Goal: Book appointment/travel/reservation

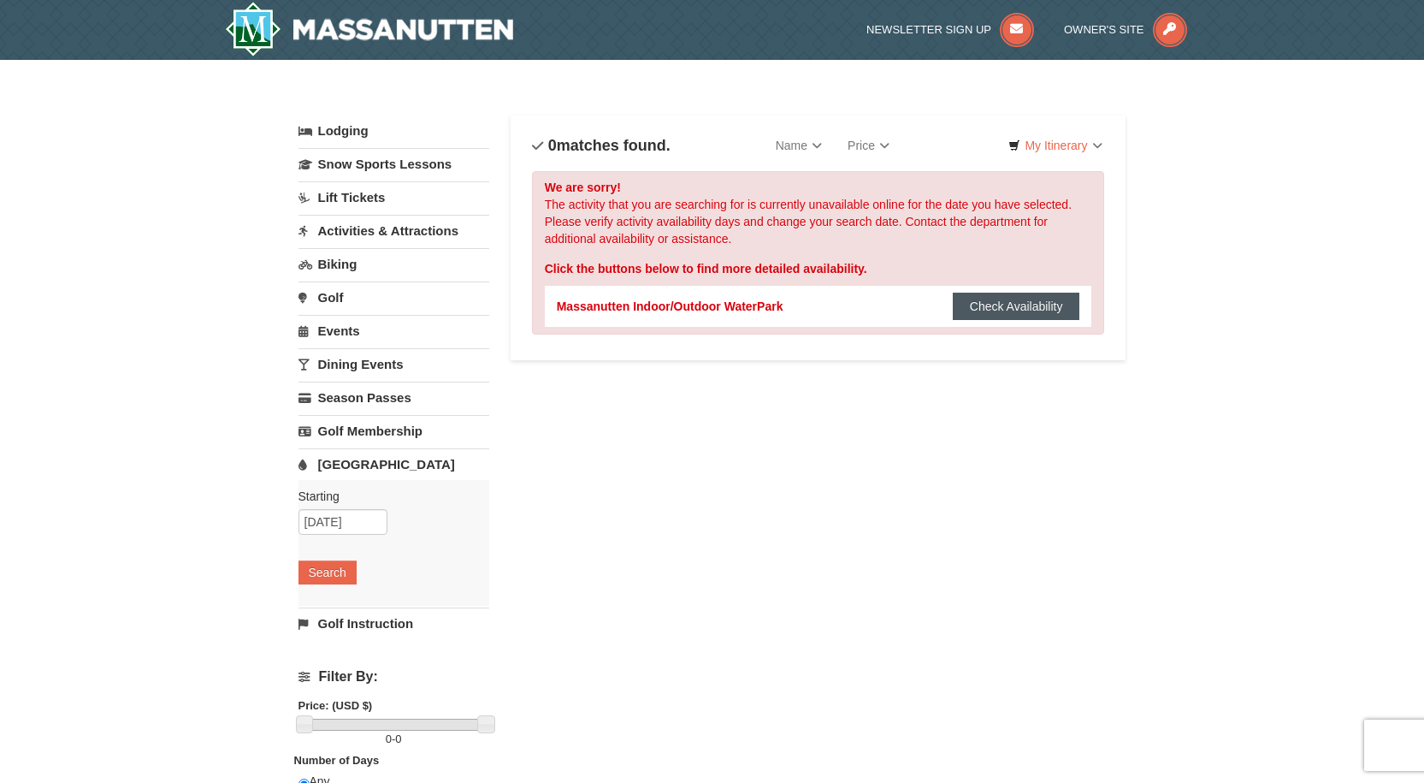
click at [1025, 289] on div "Massanutten Indoor/Outdoor WaterPark Check Availability Show Availability Calen…" at bounding box center [818, 306] width 523 height 41
click at [989, 301] on button "Check Availability" at bounding box center [1016, 305] width 127 height 27
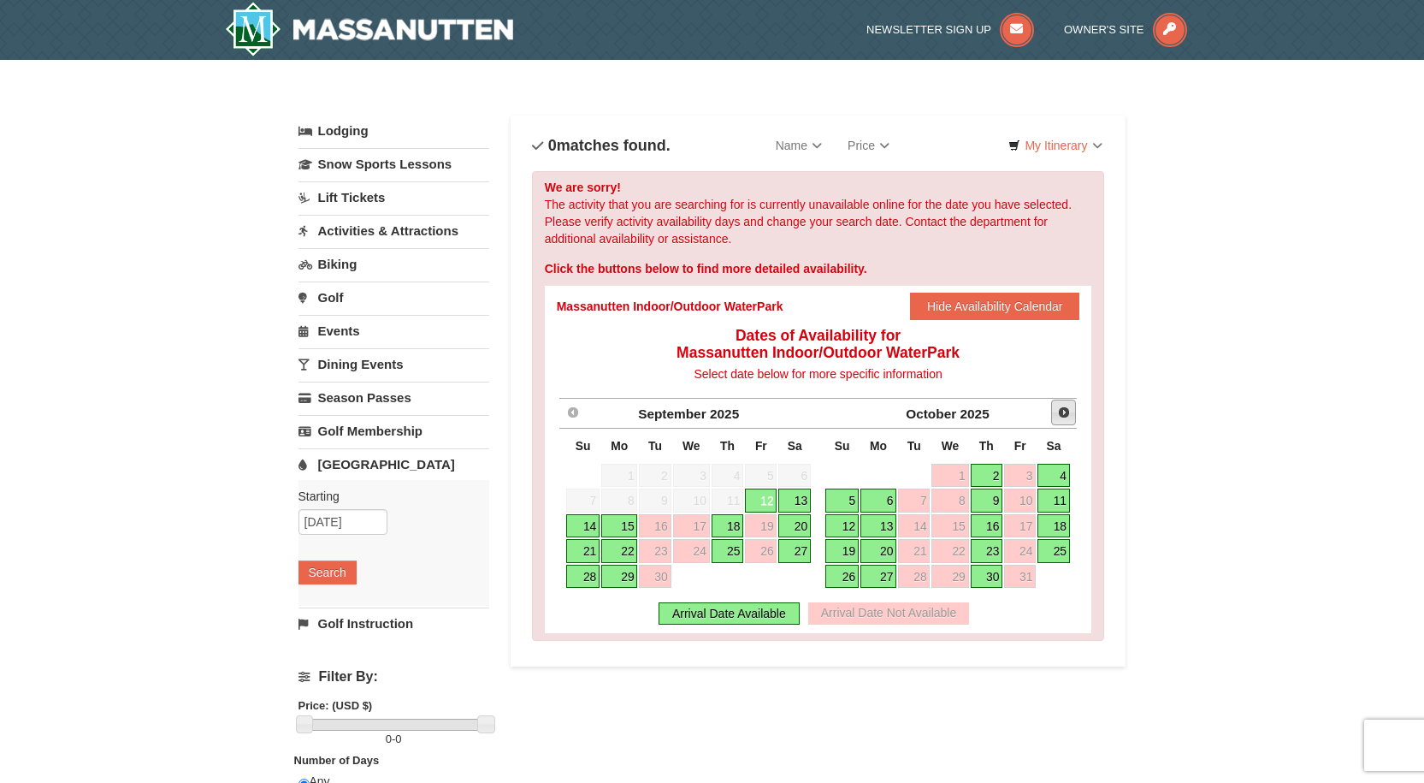
click at [1064, 409] on span "Next" at bounding box center [1064, 412] width 14 height 14
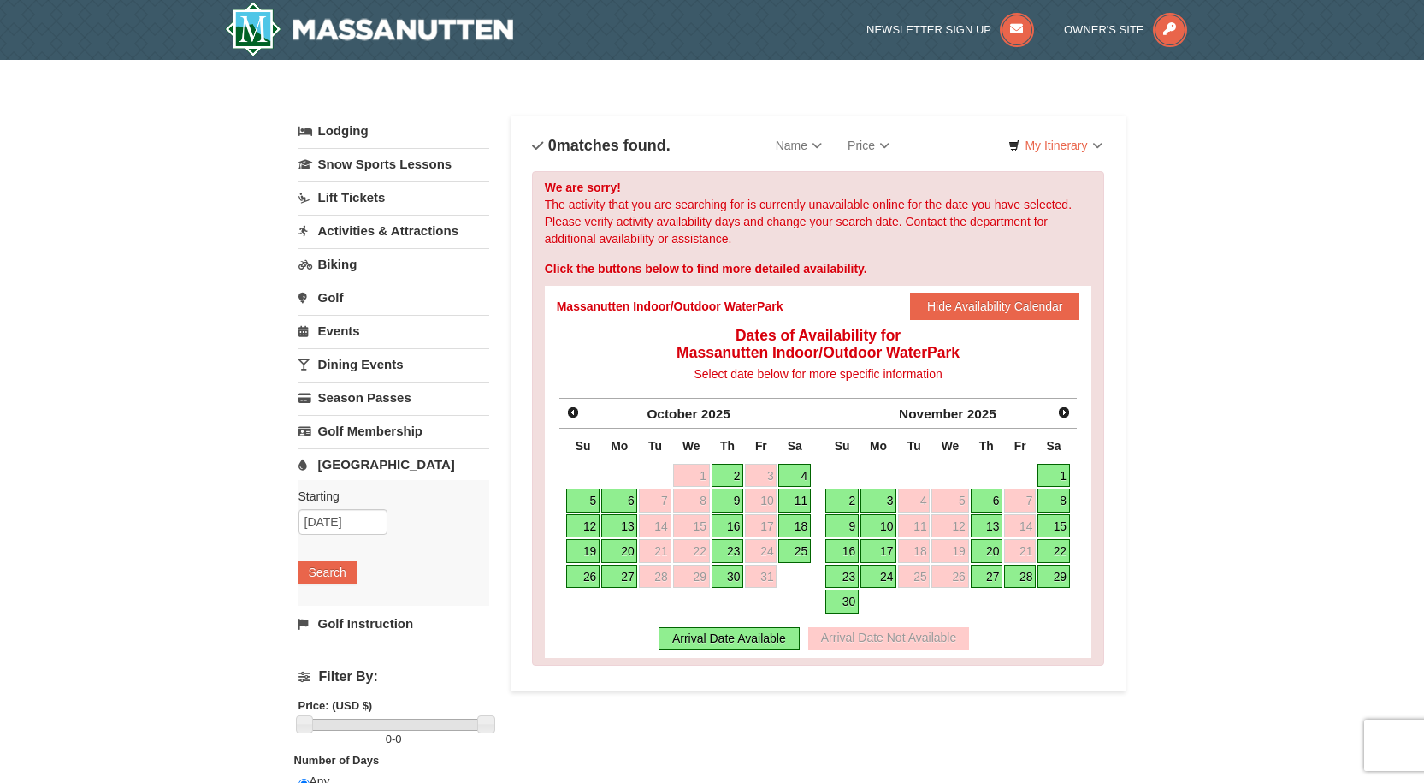
click at [993, 579] on link "27" at bounding box center [987, 576] width 32 height 24
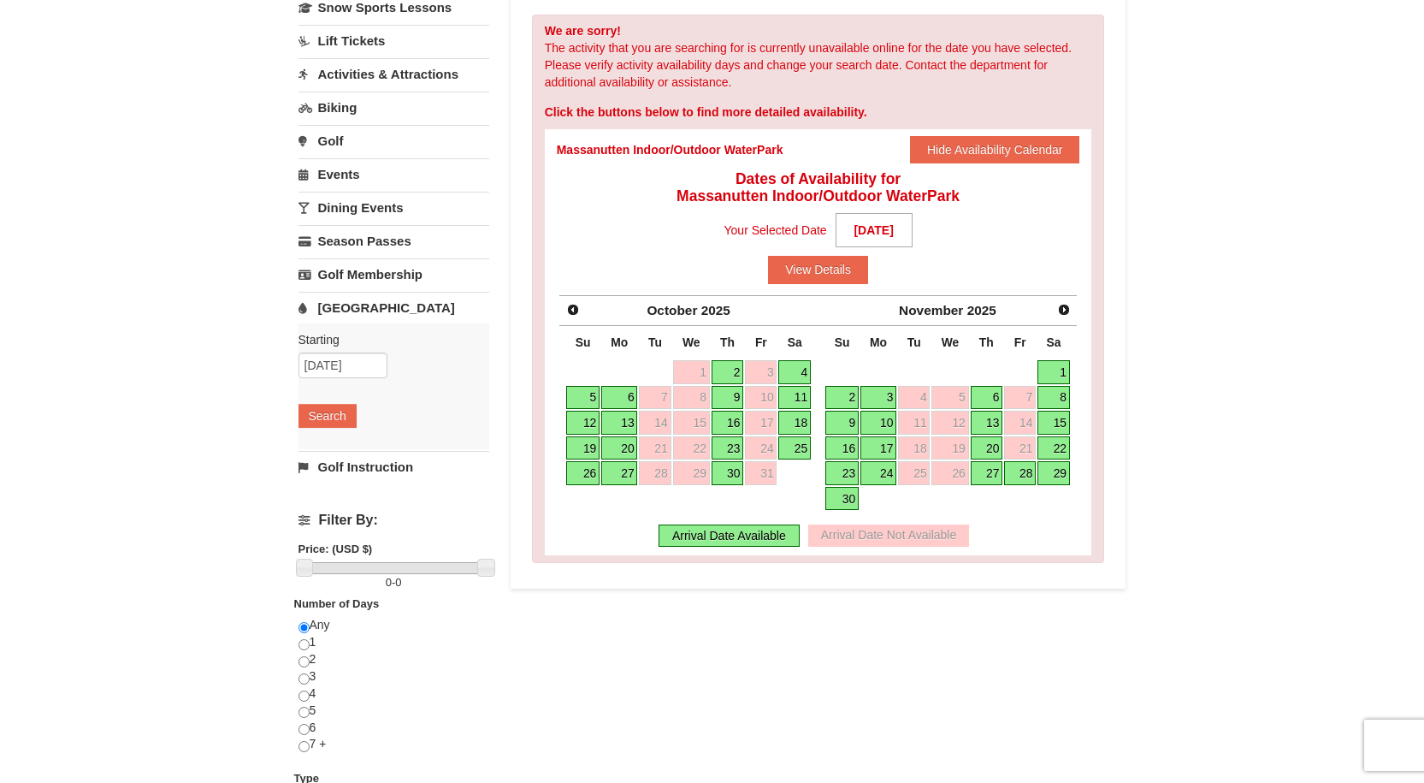
scroll to position [171, 0]
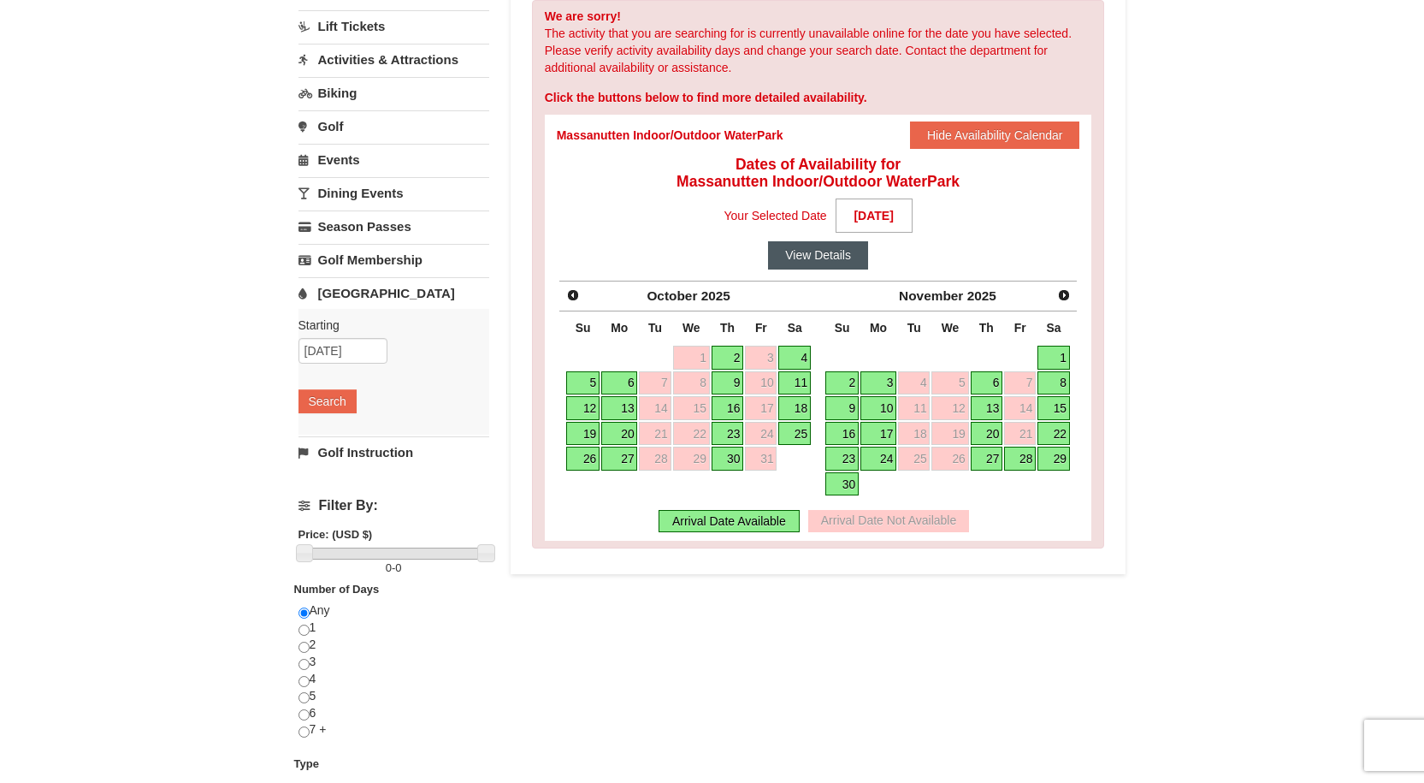
click at [836, 262] on button "View Details" at bounding box center [818, 254] width 100 height 27
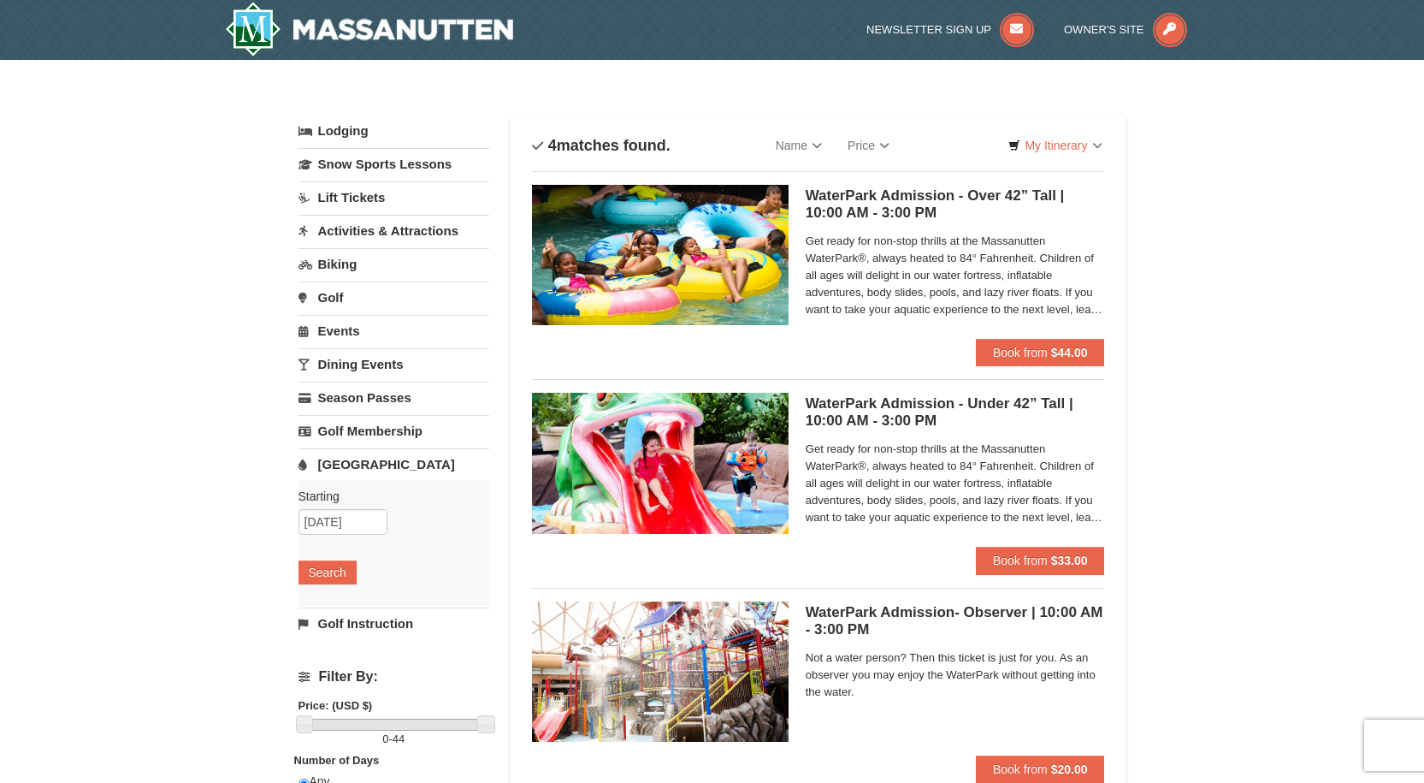
click at [866, 195] on h5 "WaterPark Admission - Over 42” Tall | 10:00 AM - 3:00 PM Massanutten Indoor/Out…" at bounding box center [955, 204] width 299 height 34
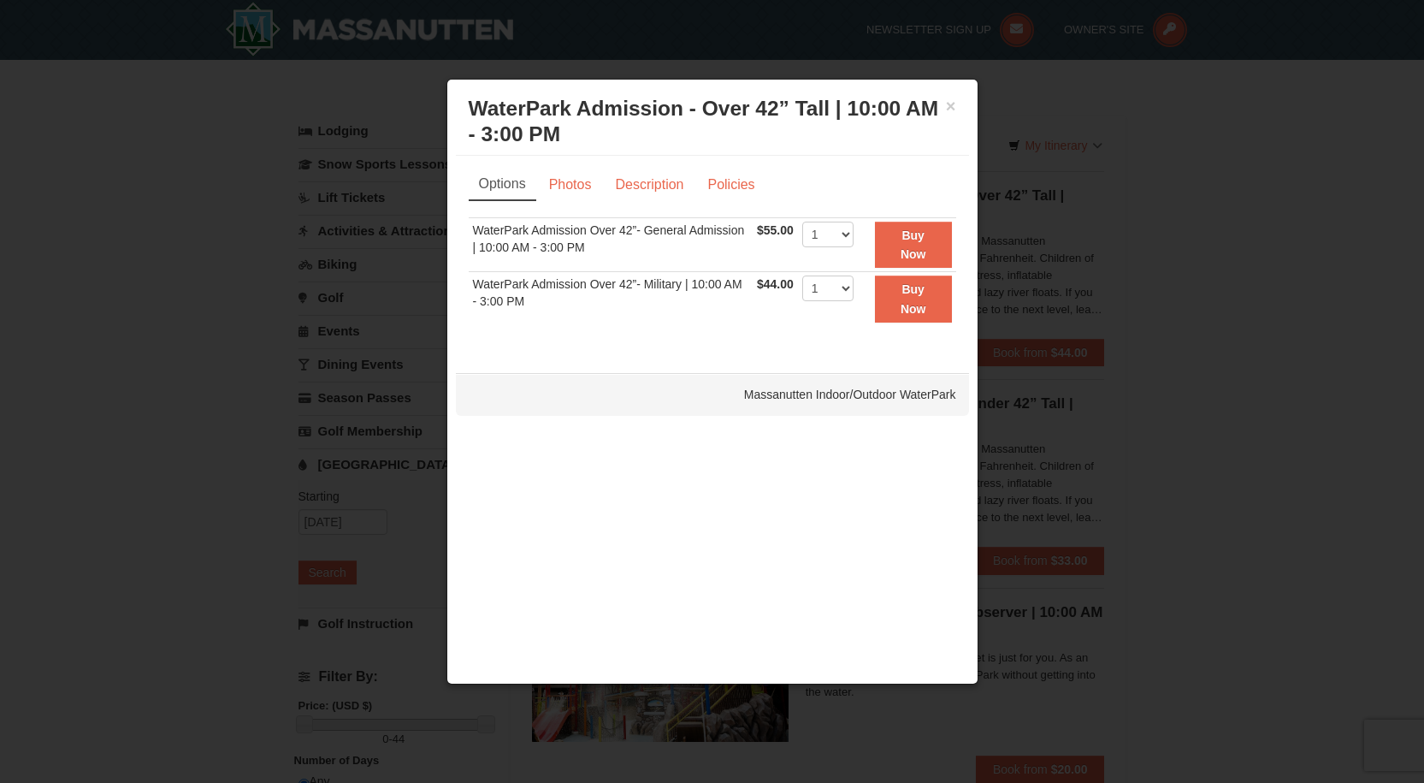
click at [1155, 177] on div at bounding box center [712, 391] width 1424 height 783
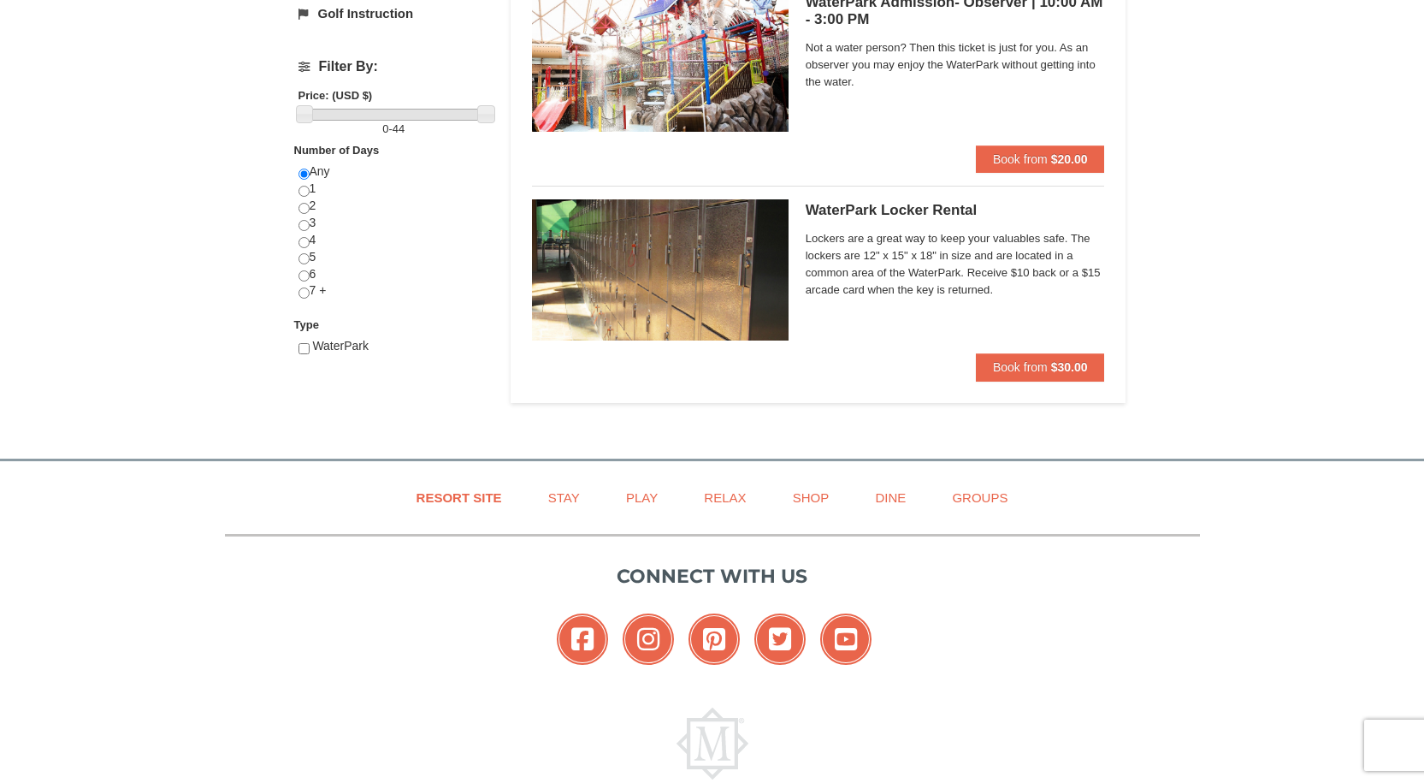
scroll to position [684, 0]
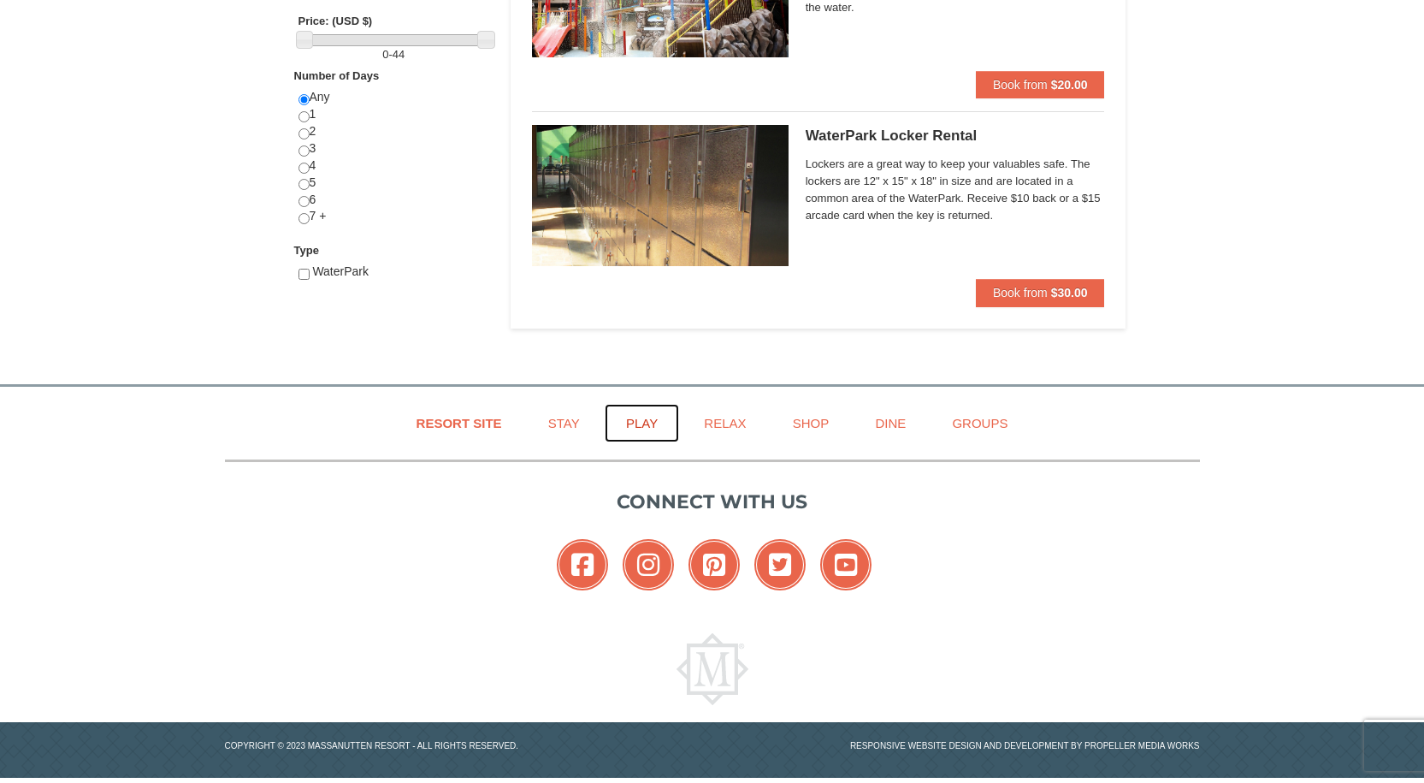
click at [642, 423] on link "Play" at bounding box center [642, 423] width 74 height 38
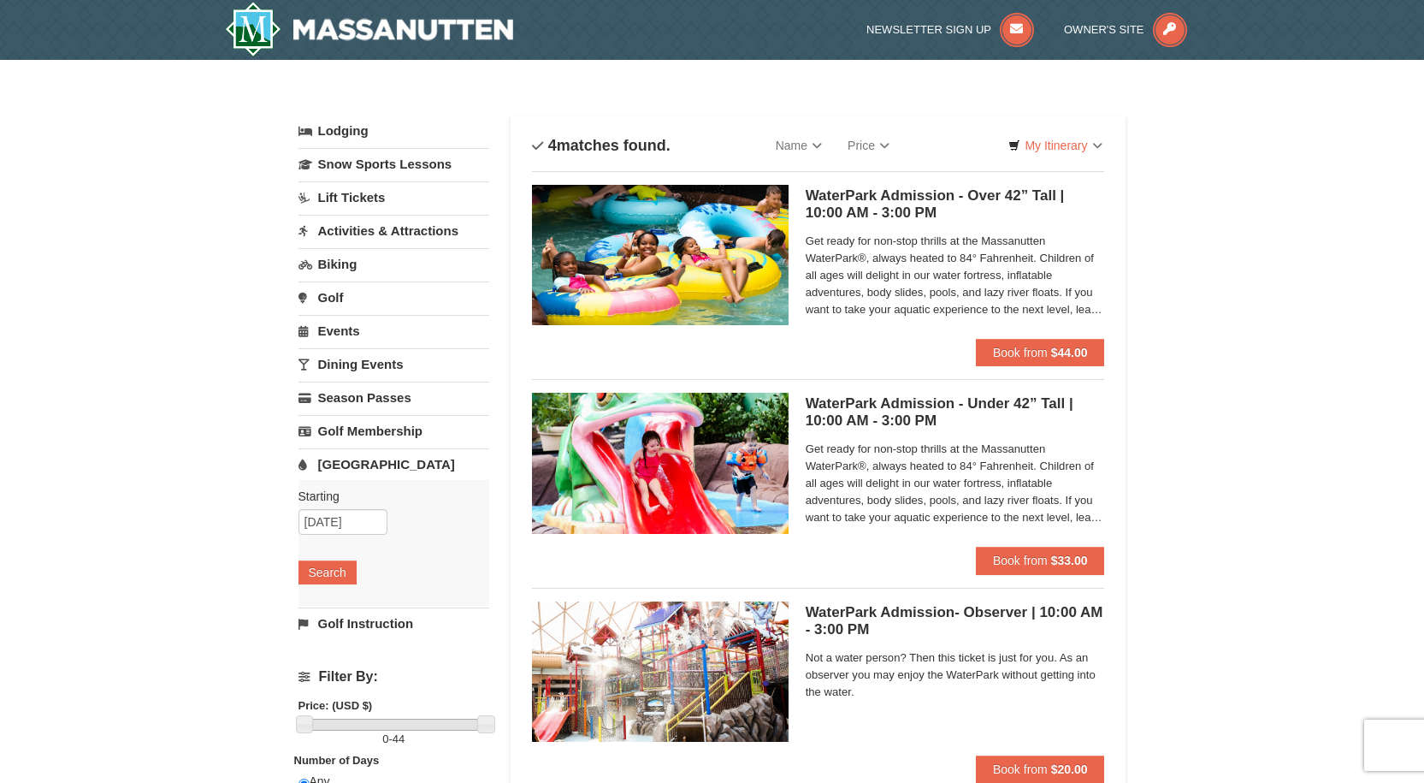
click at [360, 198] on link "Lift Tickets" at bounding box center [393, 197] width 191 height 32
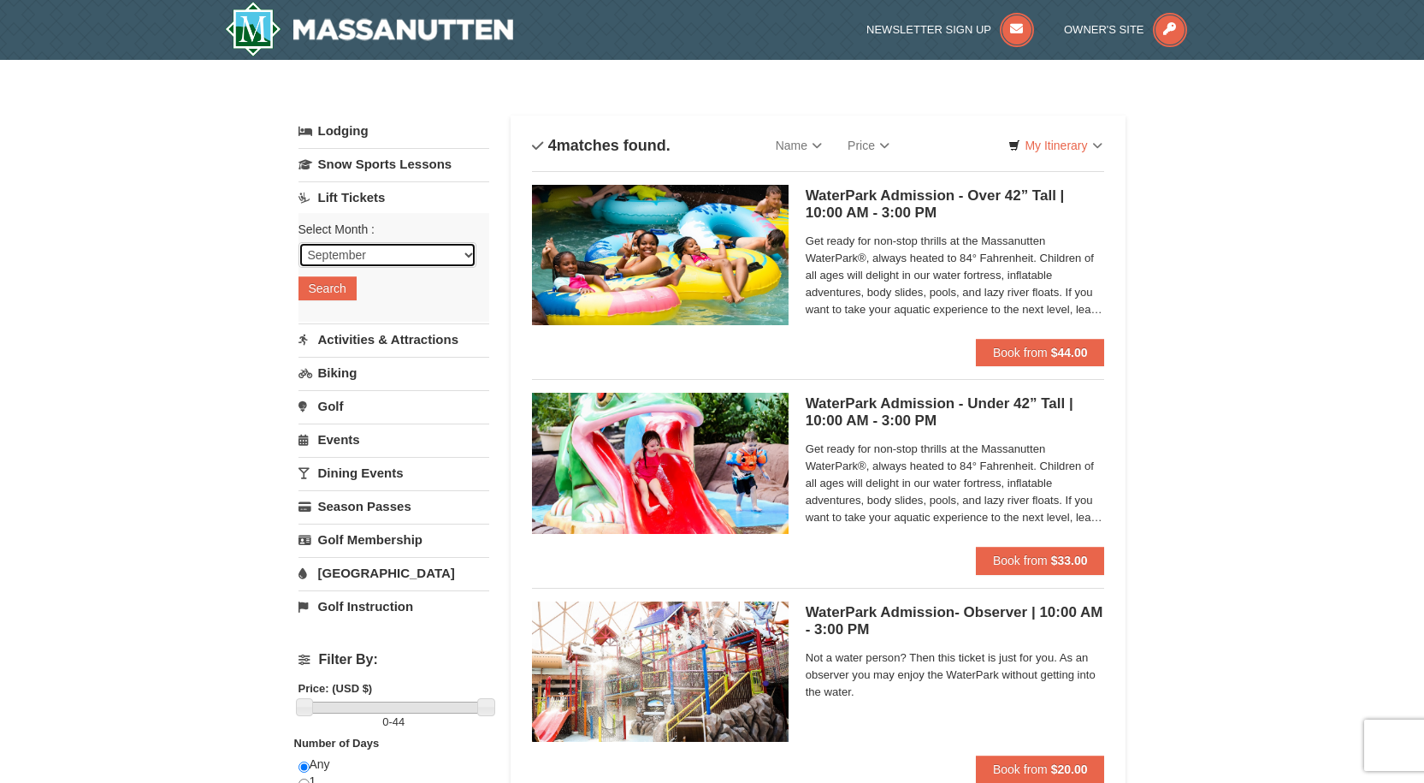
click at [468, 259] on select "September October November December January February March April May June July …" at bounding box center [387, 255] width 178 height 26
select select "11"
click at [298, 242] on select "September October November December January February March April May June July …" at bounding box center [387, 255] width 178 height 26
click at [357, 288] on div "Select Month : Please format dates MM/DD/YYYY September October November Decemb…" at bounding box center [393, 267] width 191 height 109
click at [340, 288] on button "Search" at bounding box center [327, 288] width 58 height 24
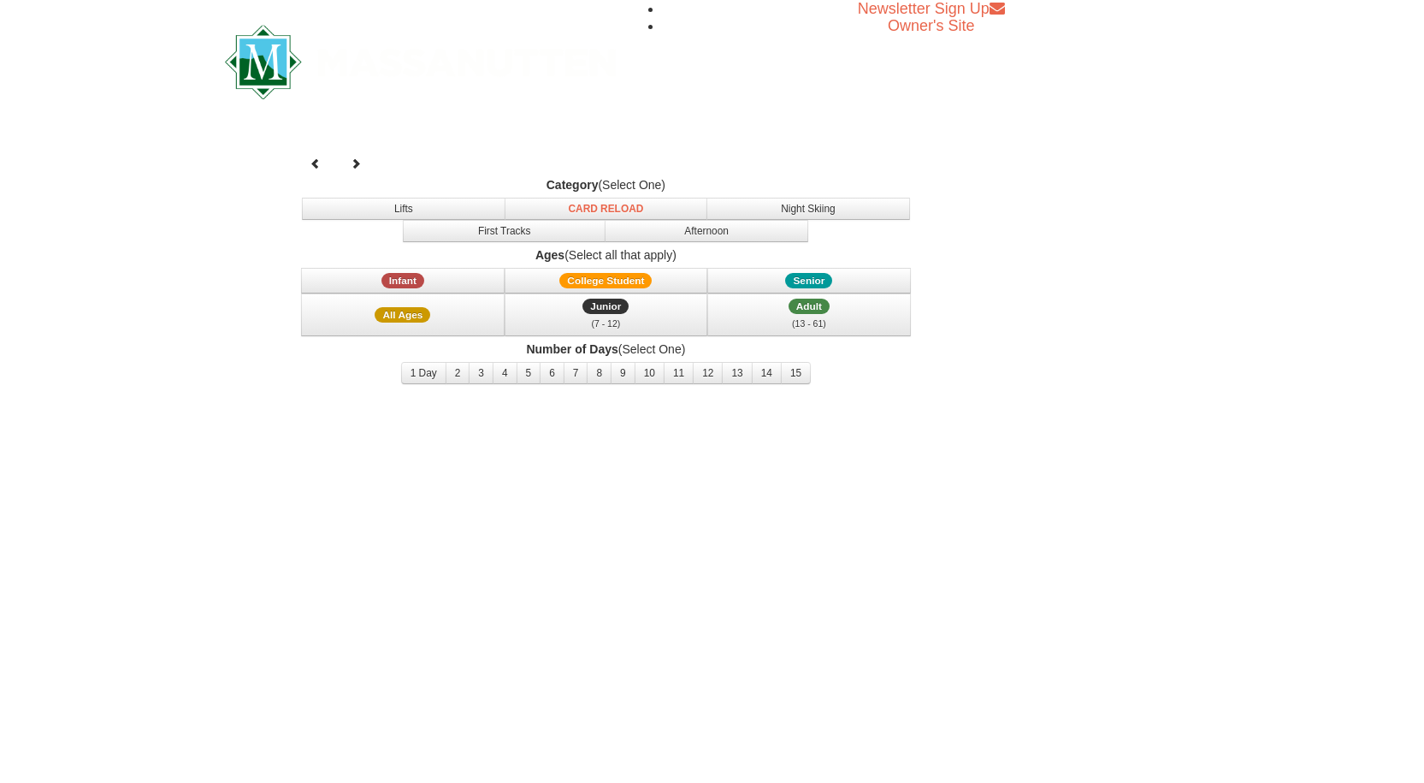
select select "11"
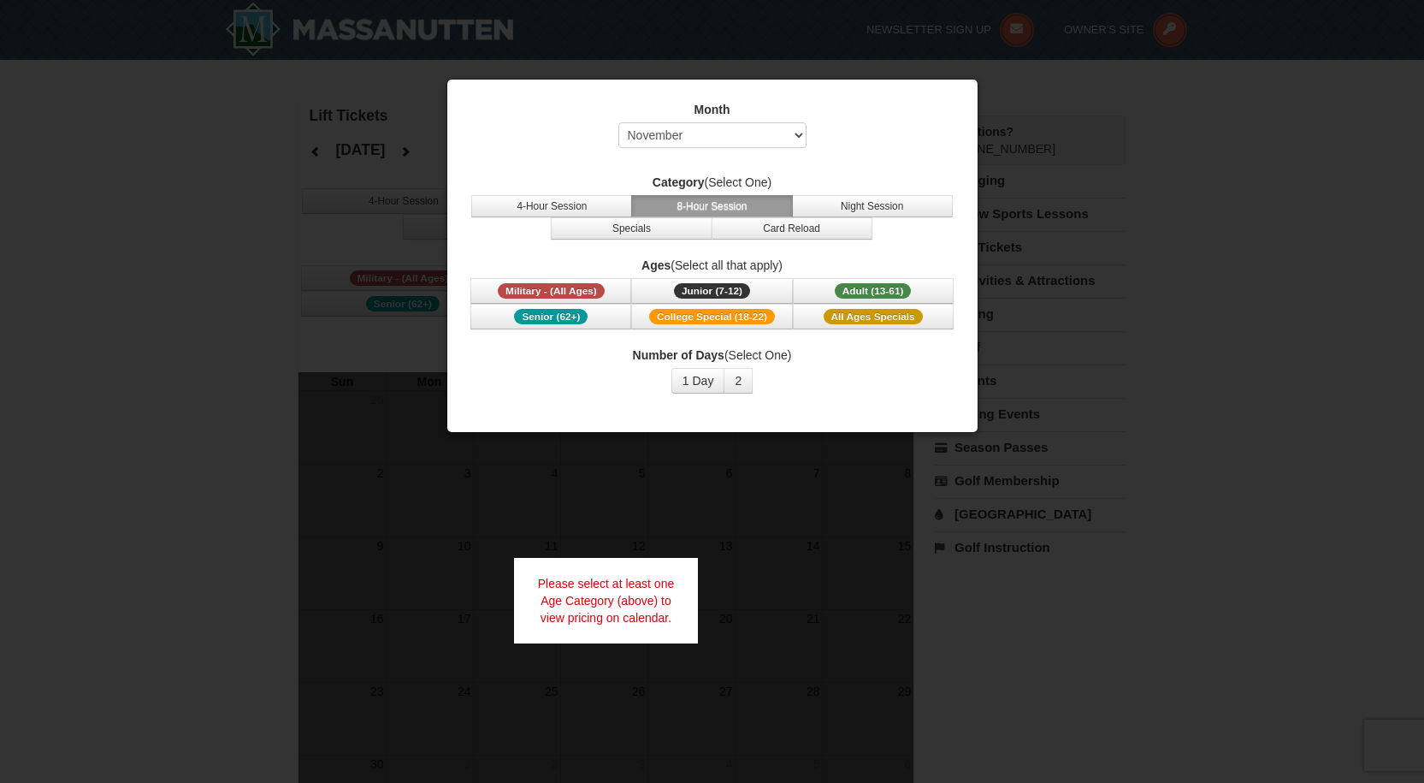
click at [1272, 263] on div at bounding box center [712, 391] width 1424 height 783
click at [160, 363] on div at bounding box center [712, 391] width 1424 height 783
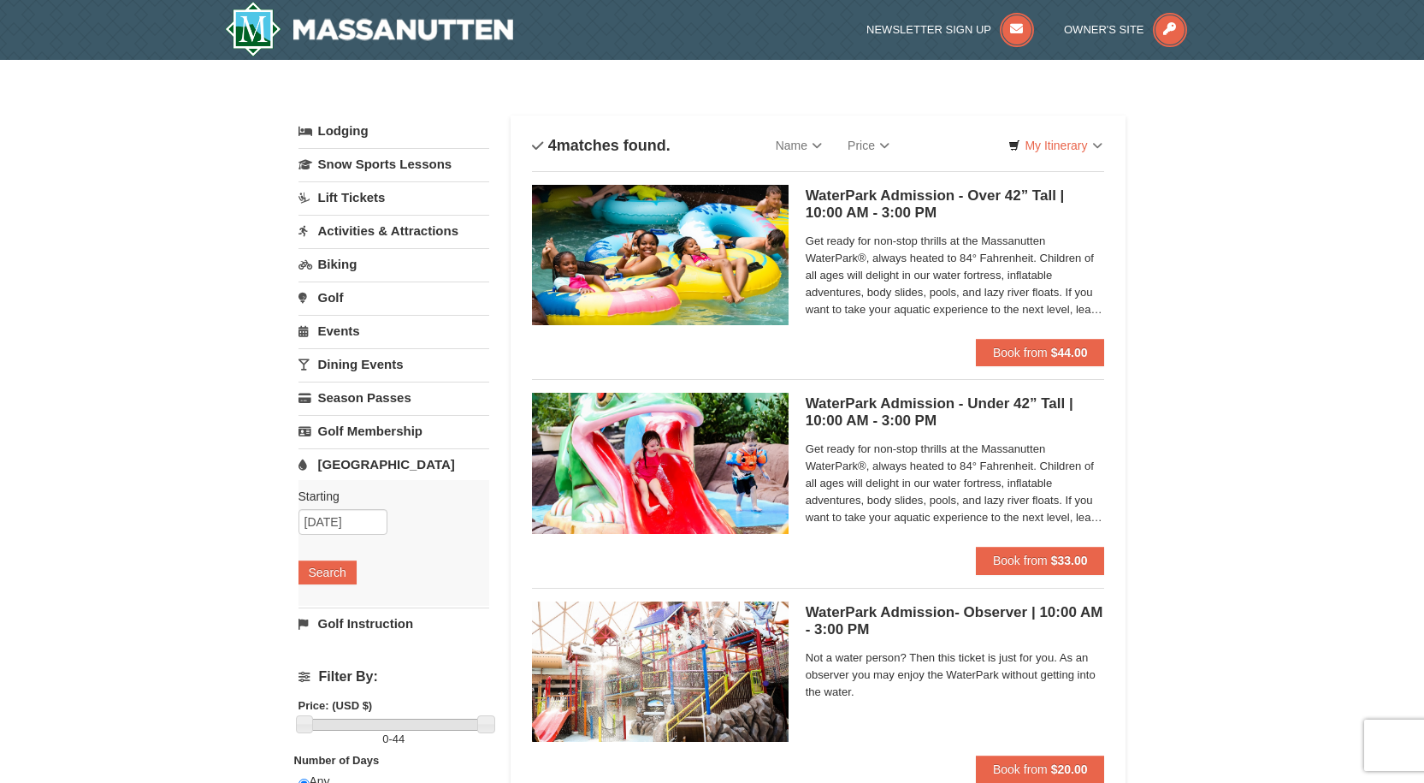
click at [358, 130] on link "Lodging" at bounding box center [393, 130] width 191 height 31
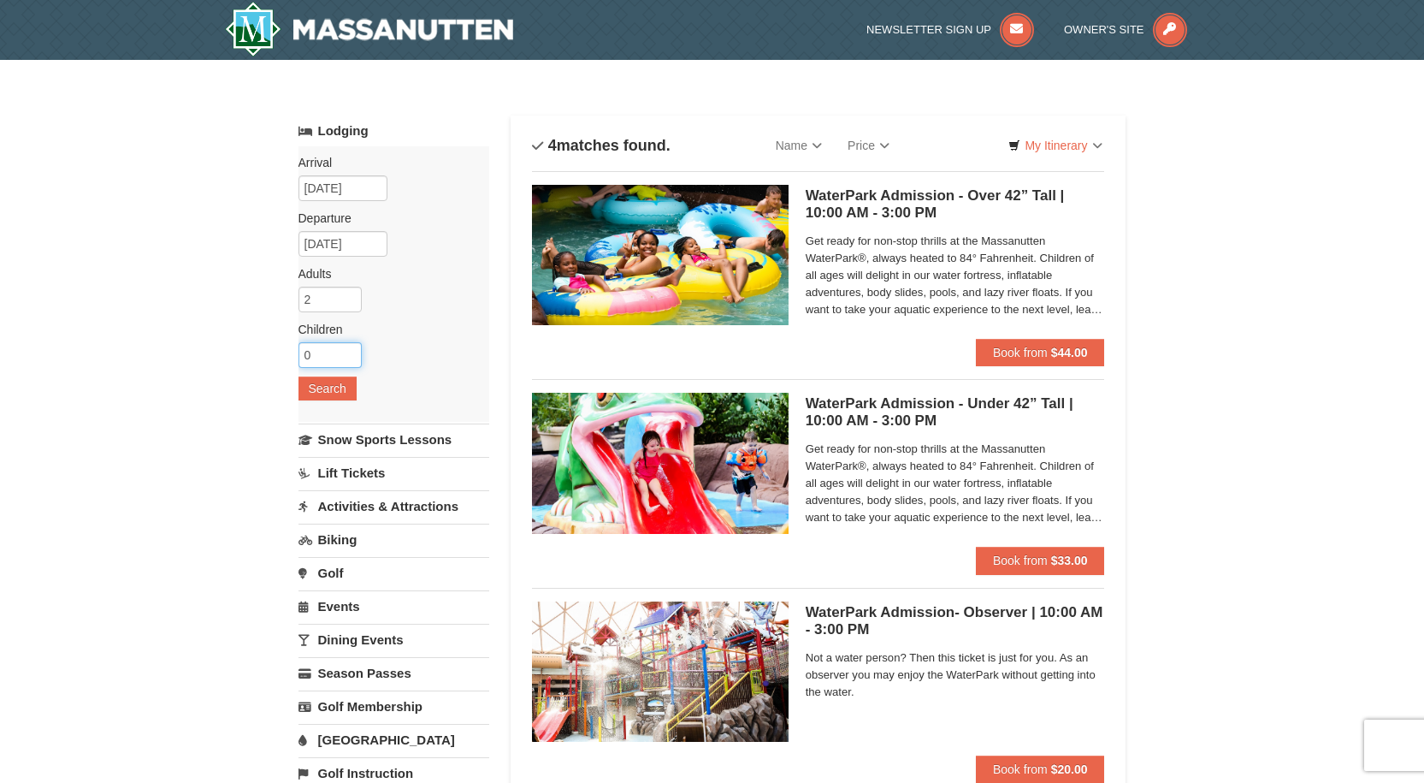
drag, startPoint x: 309, startPoint y: 356, endPoint x: 291, endPoint y: 352, distance: 18.3
click at [291, 352] on div "× Categories List Filter My Itinerary Questions? 1-540-289-9441 Lodging Arrival…" at bounding box center [712, 630] width 862 height 1106
type input "1"
click at [343, 180] on input "11/27/2025" at bounding box center [342, 188] width 89 height 26
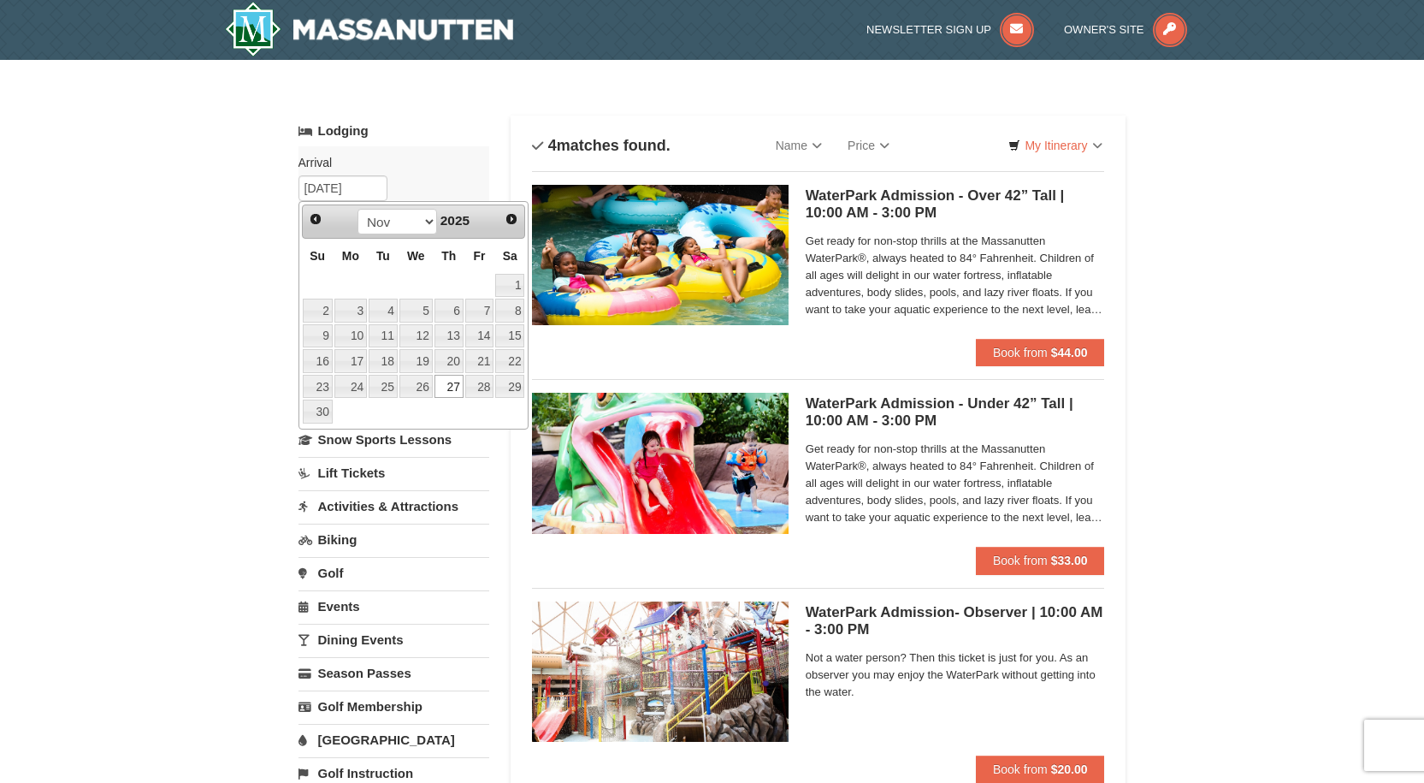
click at [440, 141] on link "Lodging" at bounding box center [393, 130] width 191 height 31
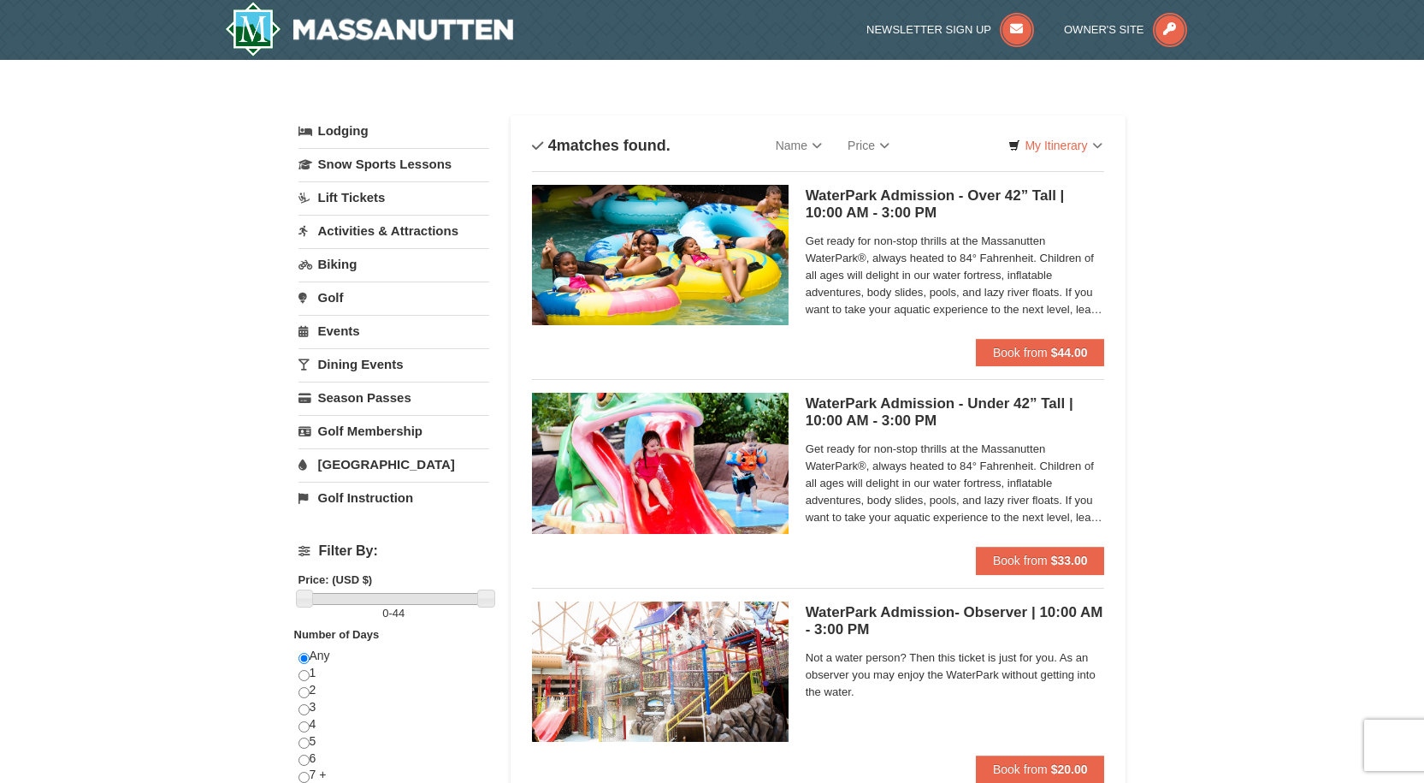
click at [358, 128] on link "Lodging" at bounding box center [393, 130] width 191 height 31
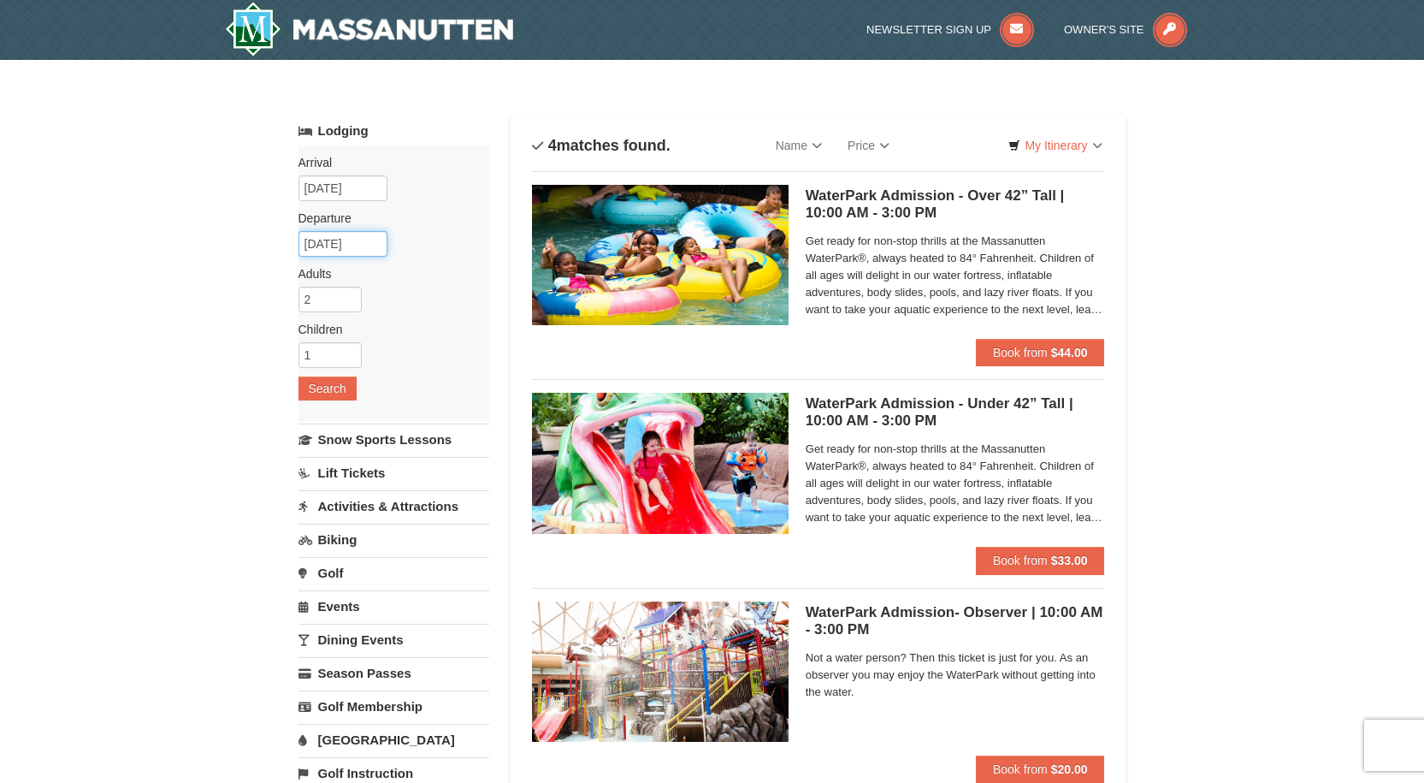
click at [352, 242] on input "[DATE]" at bounding box center [342, 244] width 89 height 26
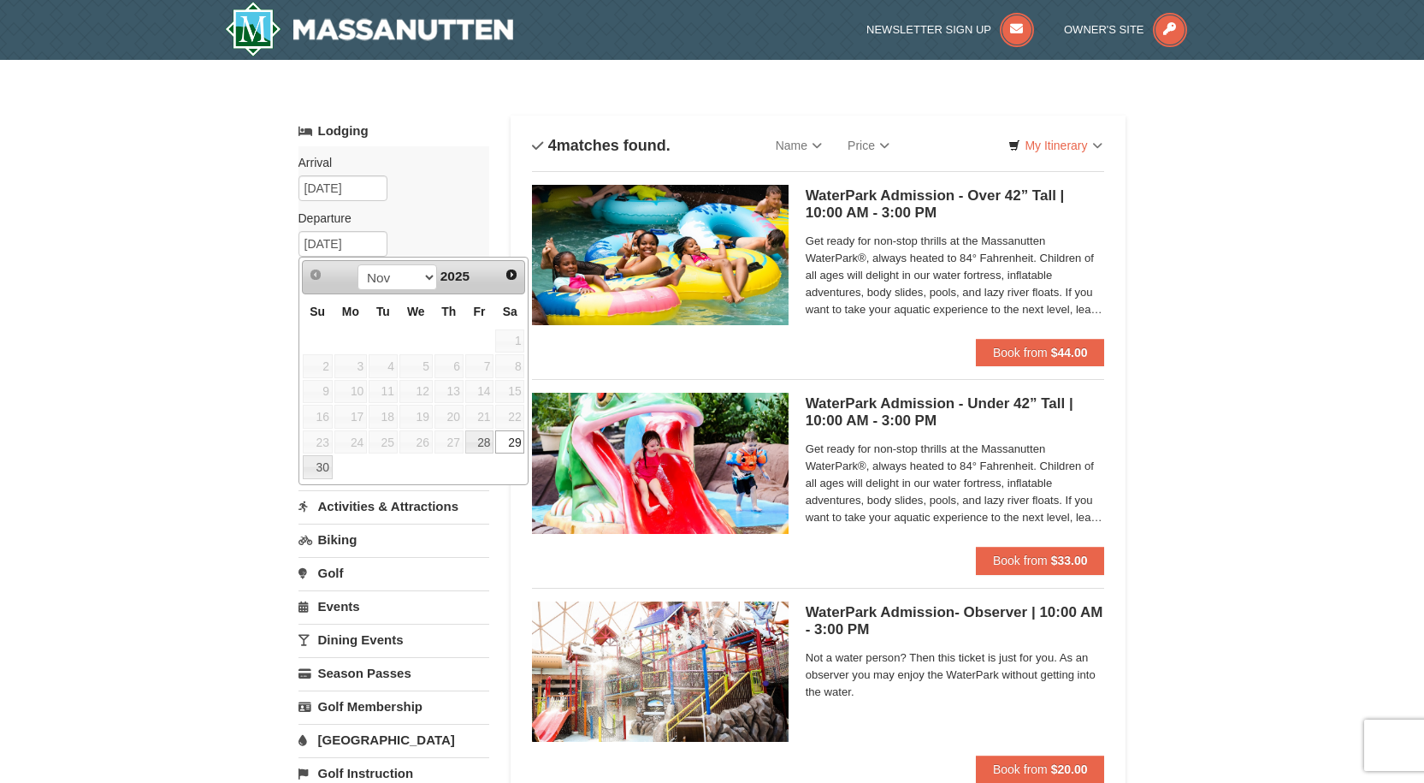
click at [512, 440] on link "29" at bounding box center [509, 442] width 29 height 24
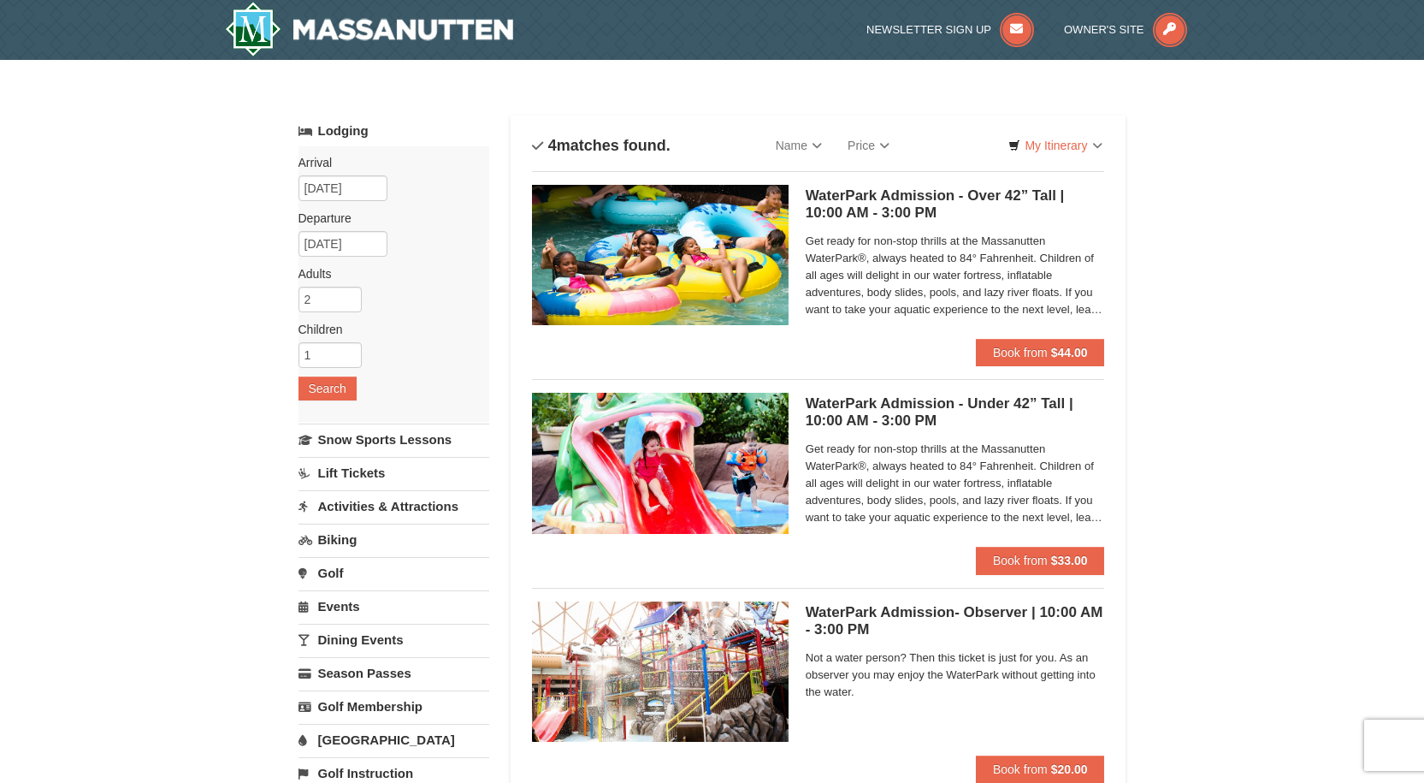
click at [334, 403] on div "Arrival Please format dates MM/DD/YYYY Please format dates MM/DD/YYYY 11/27/202…" at bounding box center [393, 283] width 191 height 275
click at [340, 391] on button "Search" at bounding box center [327, 388] width 58 height 24
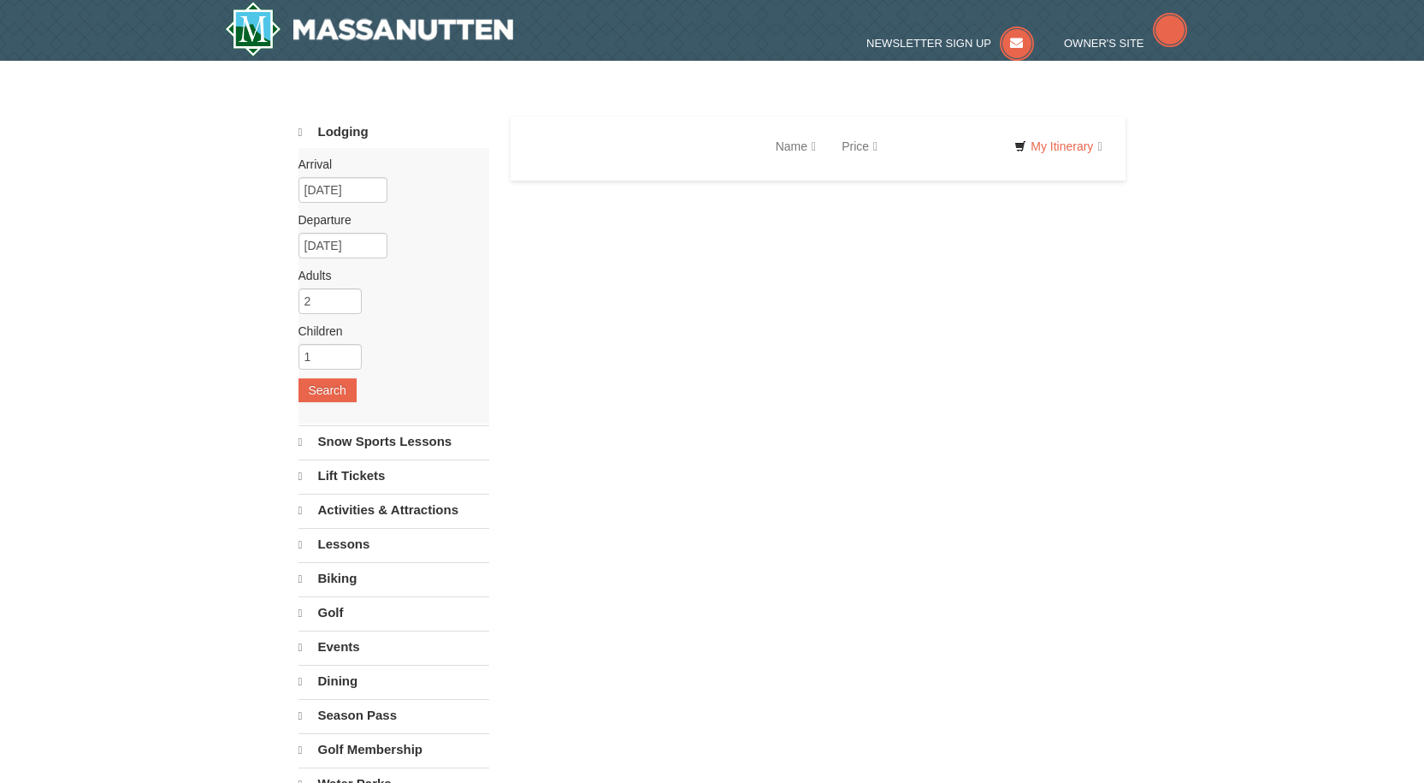
select select "9"
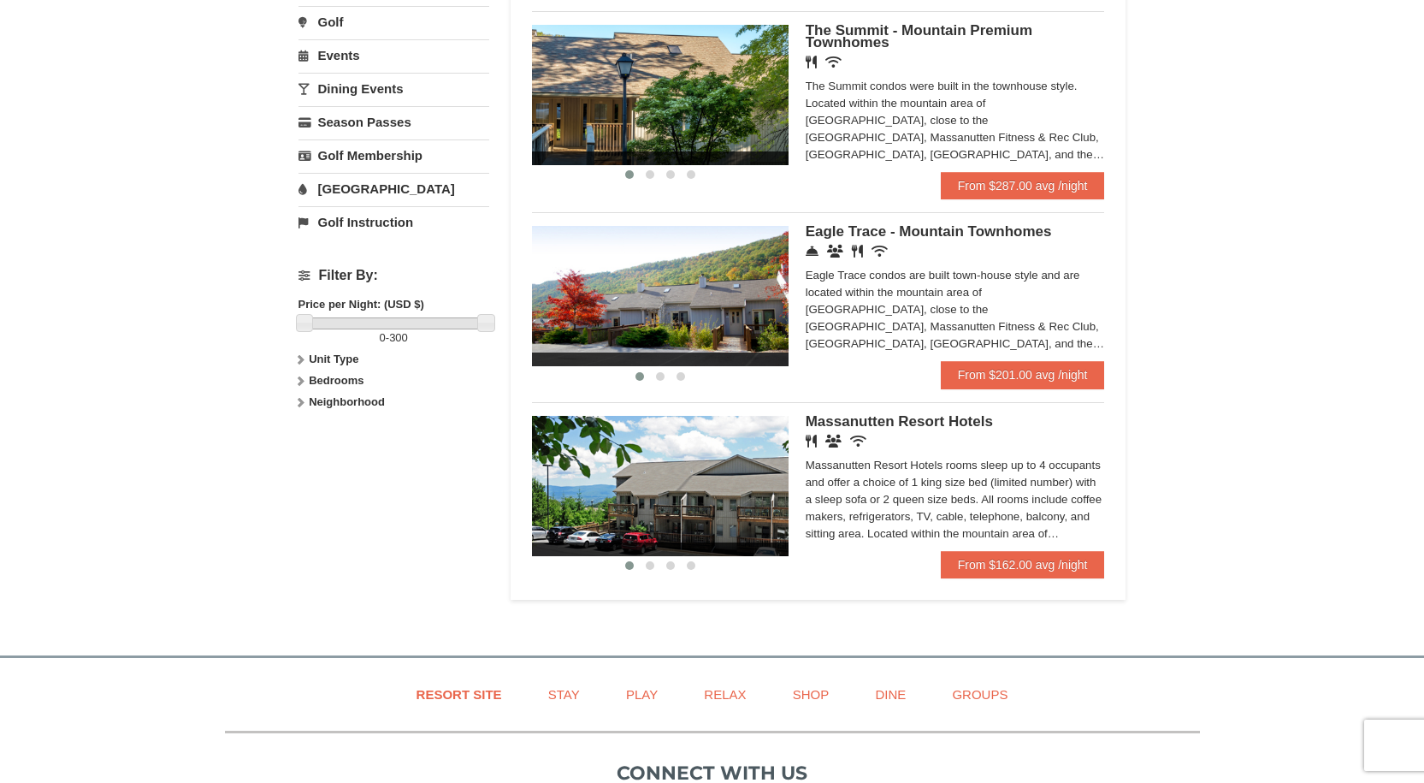
scroll to position [599, 0]
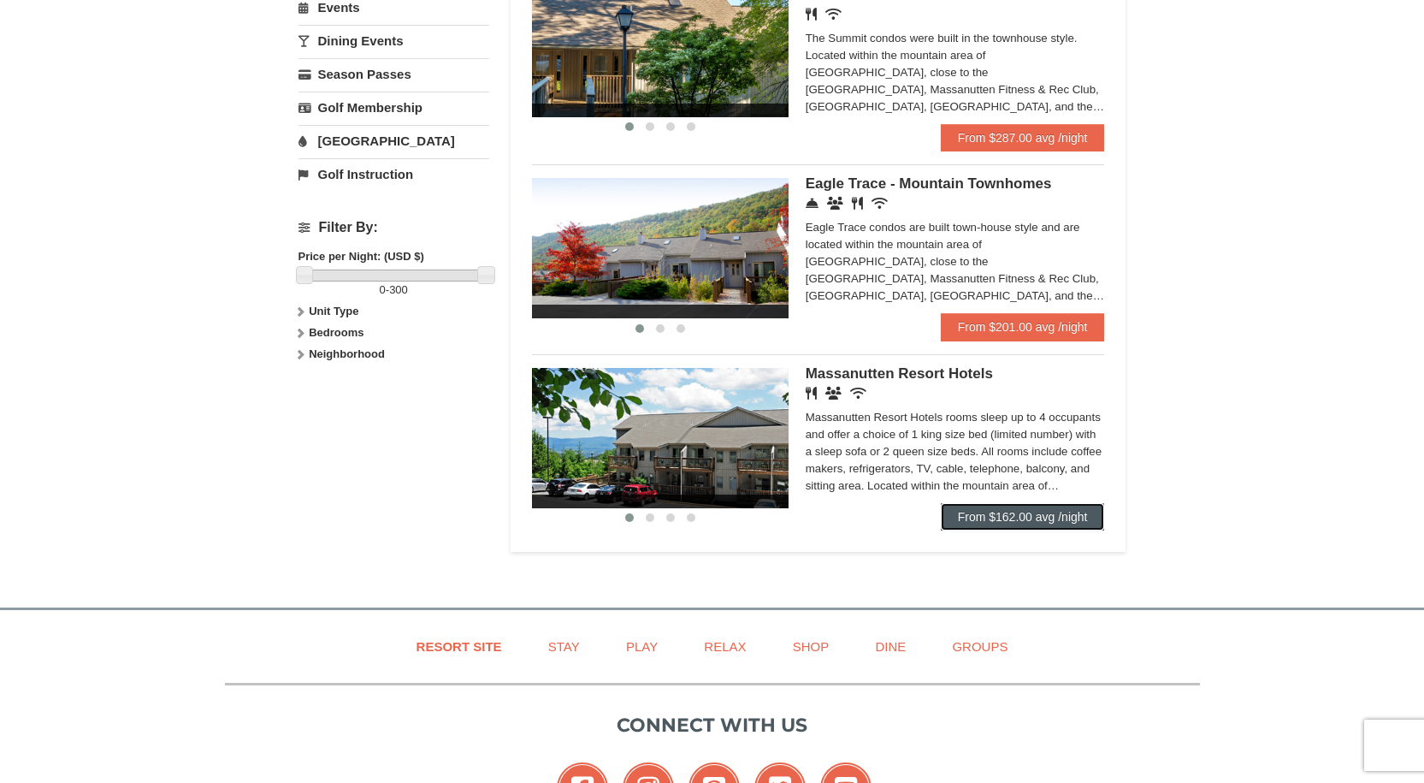
click at [1040, 523] on link "From $162.00 avg /night" at bounding box center [1023, 516] width 164 height 27
